Goal: Task Accomplishment & Management: Manage account settings

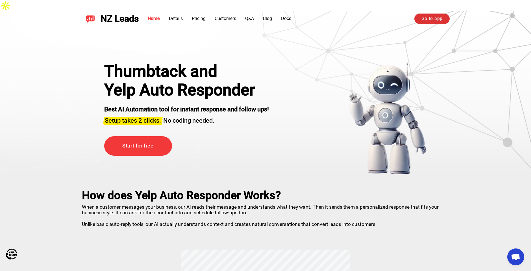
click at [420, 20] on link "Go to app" at bounding box center [431, 19] width 35 height 10
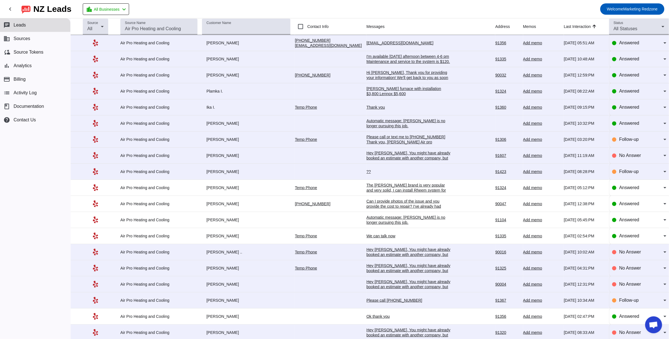
click at [366, 60] on div "I'm available [DATE] afternoon between 4-6 pm Maintenance and service to the sy…" at bounding box center [408, 61] width 85 height 15
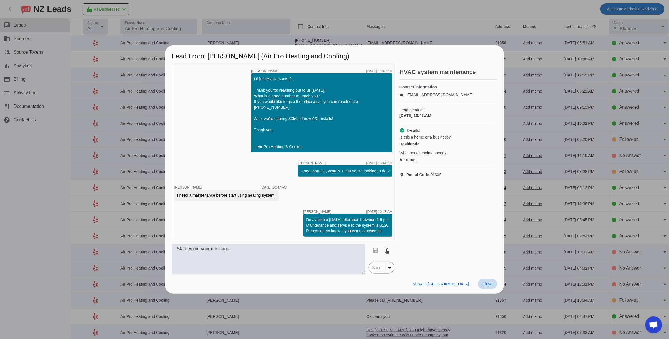
click at [488, 282] on span "Close" at bounding box center [487, 284] width 10 height 5
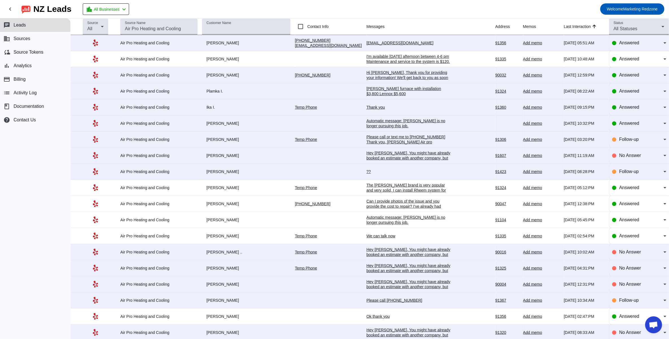
click at [366, 75] on div "Hi [PERSON_NAME], Thank you for providing your information! We'll get back to y…" at bounding box center [408, 77] width 85 height 15
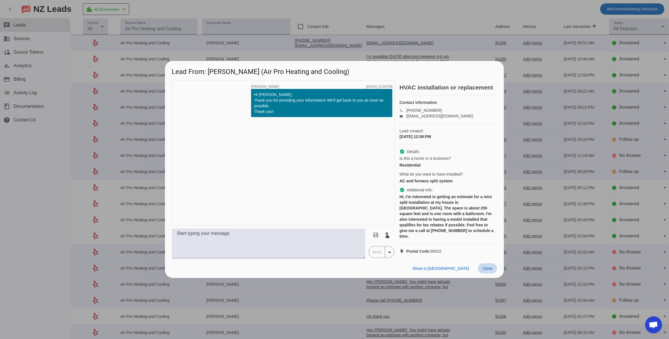
click at [490, 271] on span "Close" at bounding box center [487, 268] width 10 height 5
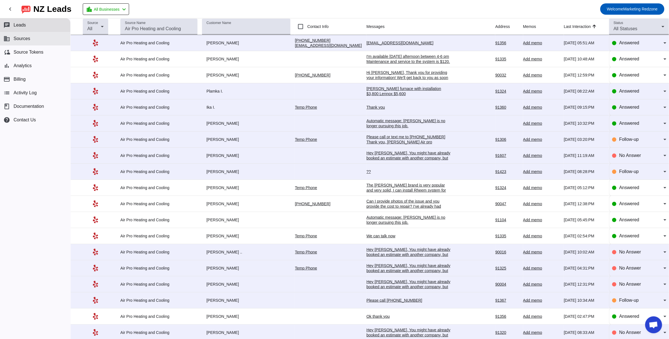
click at [27, 42] on button "business Sources" at bounding box center [35, 39] width 70 height 14
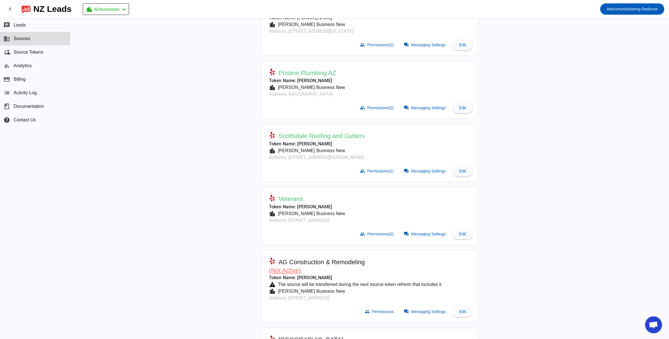
scroll to position [142, 0]
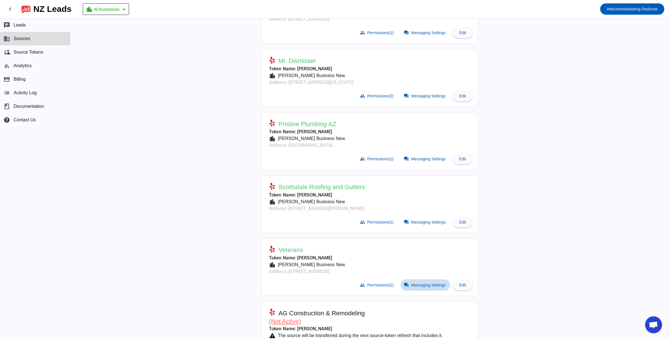
click at [417, 284] on span "Messaging Settings" at bounding box center [428, 285] width 34 height 5
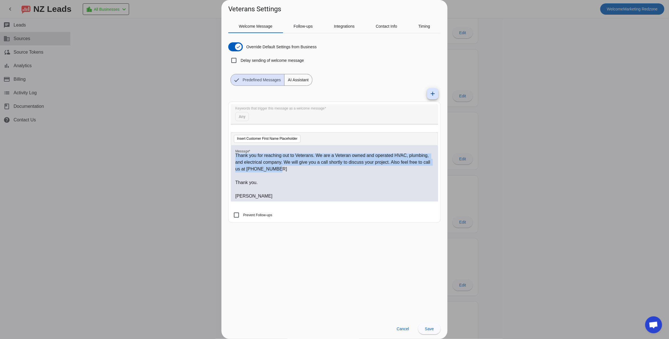
scroll to position [0, 0]
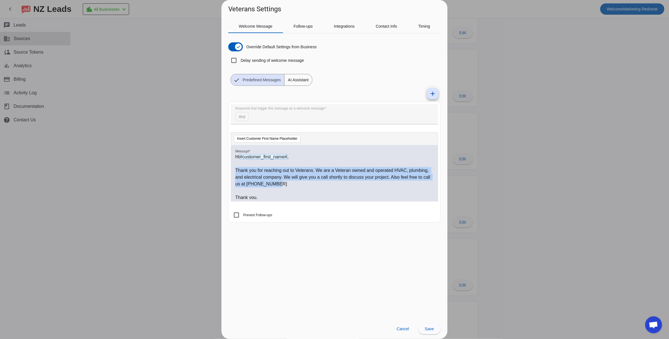
drag, startPoint x: 321, startPoint y: 172, endPoint x: 225, endPoint y: 170, distance: 95.7
click at [225, 170] on div "Welcome Message Follow-ups Integrations Contact Info Timing Override Default Se…" at bounding box center [334, 166] width 226 height 305
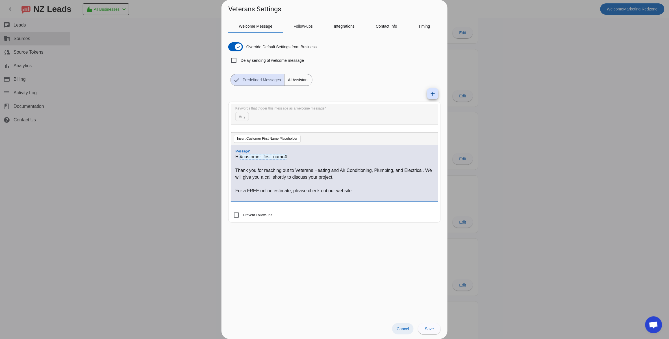
click at [406, 327] on span "Cancel" at bounding box center [402, 329] width 12 height 5
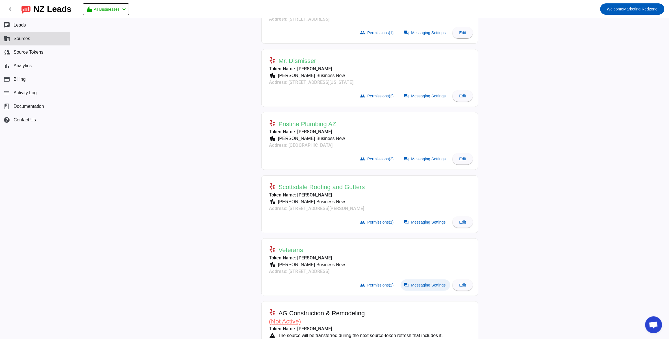
click at [414, 289] on span at bounding box center [425, 285] width 50 height 11
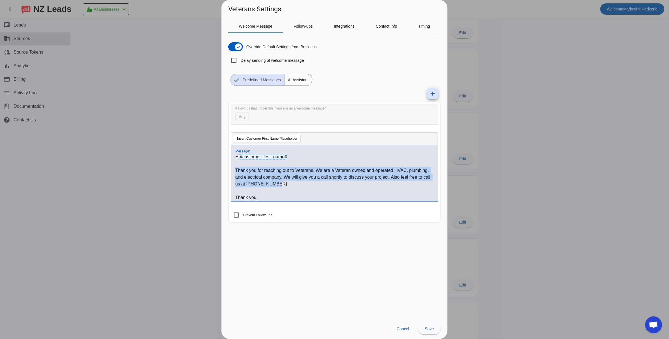
drag, startPoint x: 313, startPoint y: 185, endPoint x: 232, endPoint y: 171, distance: 82.1
click at [232, 171] on div "Hi #customer_first_name# , Thank you for reaching out to Veterans. We are a Vet…" at bounding box center [334, 173] width 207 height 56
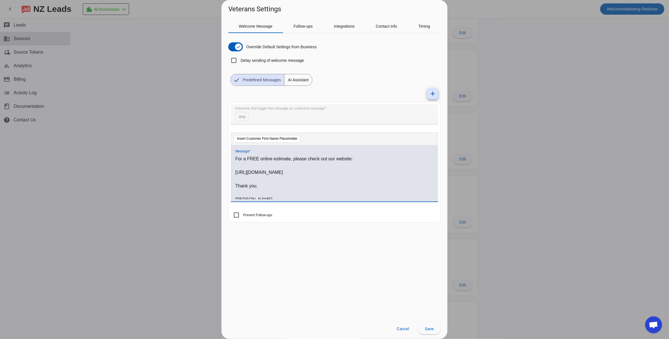
scroll to position [35, 0]
click at [433, 332] on span at bounding box center [429, 329] width 23 height 14
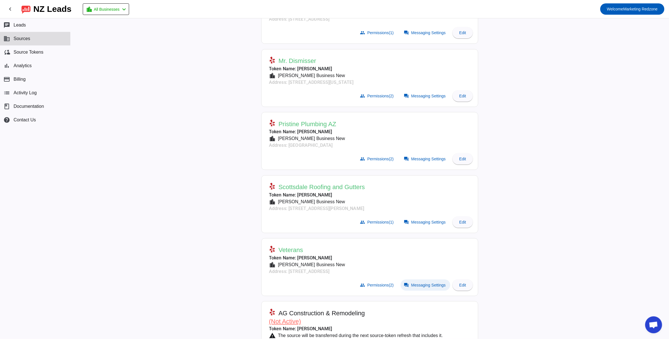
click at [411, 283] on span "Messaging Settings" at bounding box center [428, 285] width 34 height 5
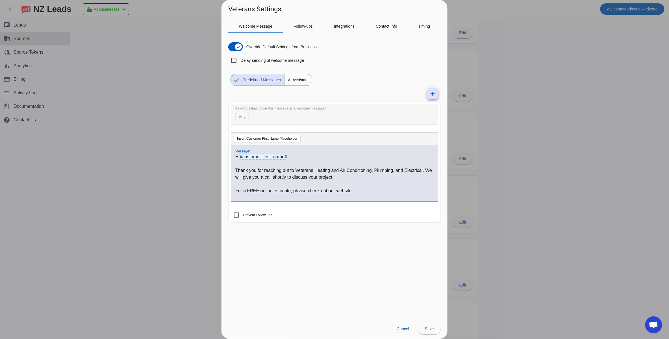
click at [426, 171] on p "Thank you for reaching out to Veterans Heating and Air Conditioning, Plumbing, …" at bounding box center [334, 174] width 198 height 14
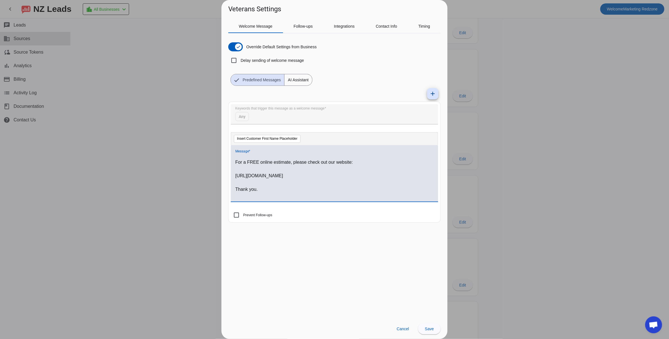
scroll to position [0, 0]
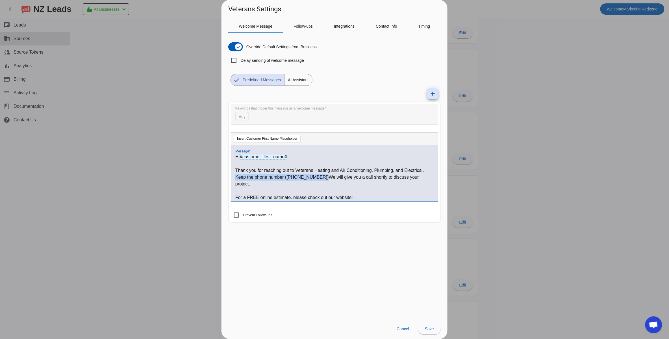
drag, startPoint x: 319, startPoint y: 177, endPoint x: 236, endPoint y: 179, distance: 83.0
click at [236, 179] on p "Thank you for reaching out to Veterans Heating and Air Conditioning, Plumbing, …" at bounding box center [334, 177] width 198 height 20
click at [423, 179] on p "Thank you for reaching out to Veterans Heating and Air Conditioning, Plumbing, …" at bounding box center [334, 174] width 198 height 14
click at [428, 332] on span at bounding box center [429, 329] width 23 height 14
